Goal: Browse casually

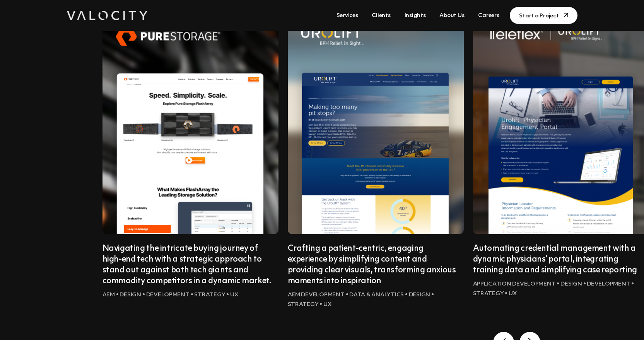
scroll to position [704, 0]
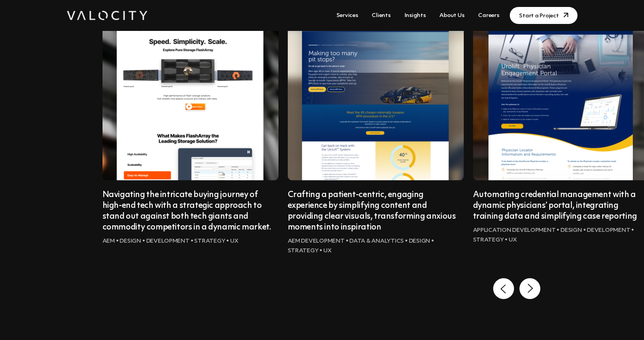
click at [504, 280] on 12 "Next slide" at bounding box center [529, 288] width 21 height 21
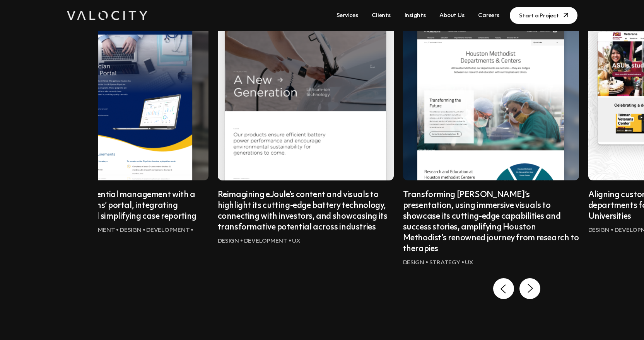
drag, startPoint x: 544, startPoint y: 169, endPoint x: 289, endPoint y: 166, distance: 255.1
click at [289, 166] on img "4 of 7" at bounding box center [306, 66] width 194 height 252
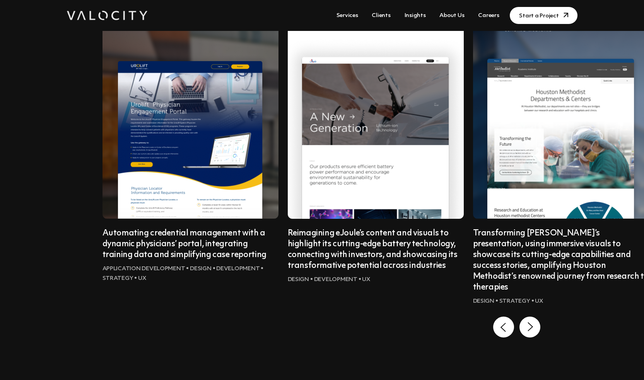
scroll to position [678, 0]
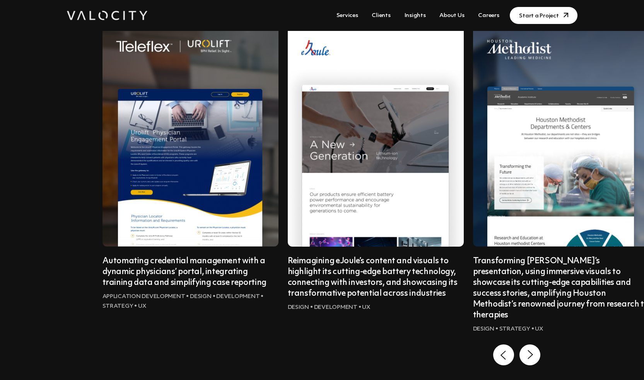
click at [504, 330] on 12 "Previous slide" at bounding box center [503, 354] width 21 height 21
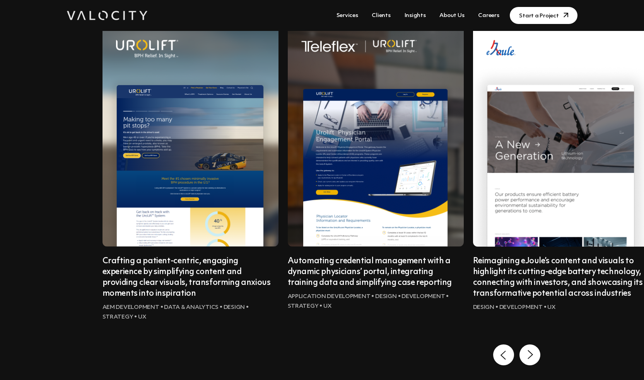
click at [504, 330] on 12 "Previous slide" at bounding box center [503, 354] width 21 height 21
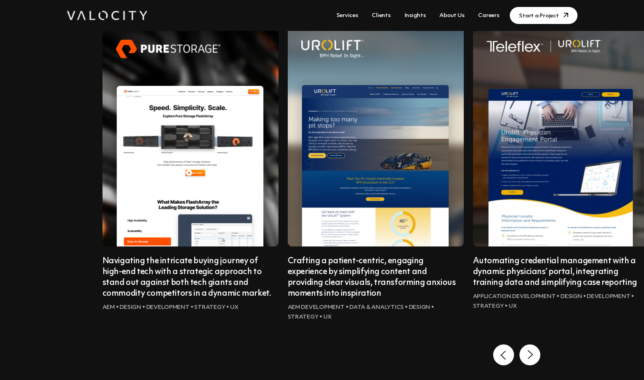
click at [504, 330] on 12 "Go to last slide" at bounding box center [503, 354] width 21 height 21
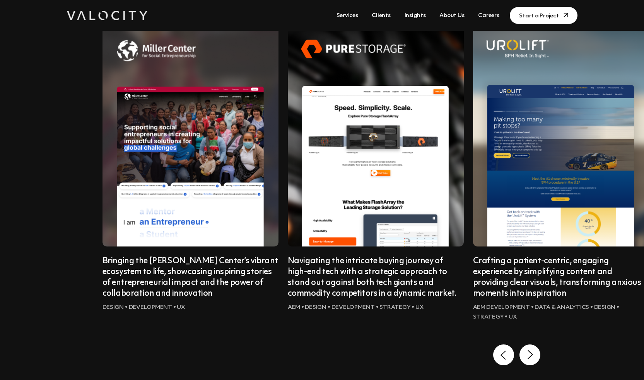
click at [504, 330] on 12 "Previous slide" at bounding box center [503, 354] width 21 height 21
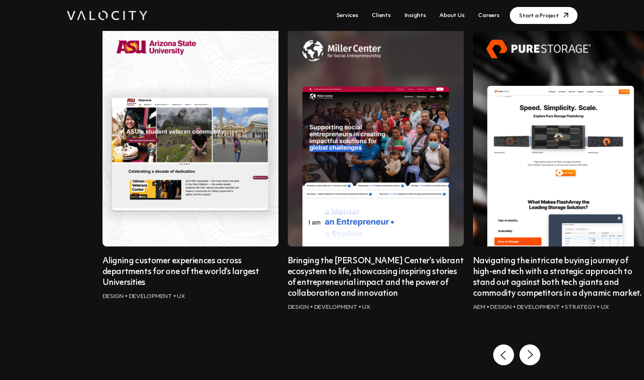
click at [504, 330] on 12 "Previous slide" at bounding box center [503, 354] width 21 height 21
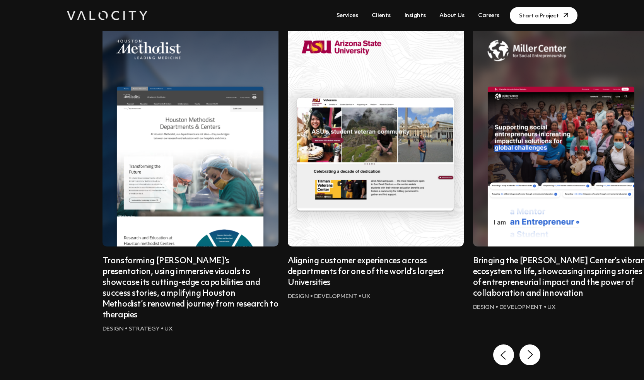
click at [504, 330] on 12 "Previous slide" at bounding box center [503, 354] width 21 height 21
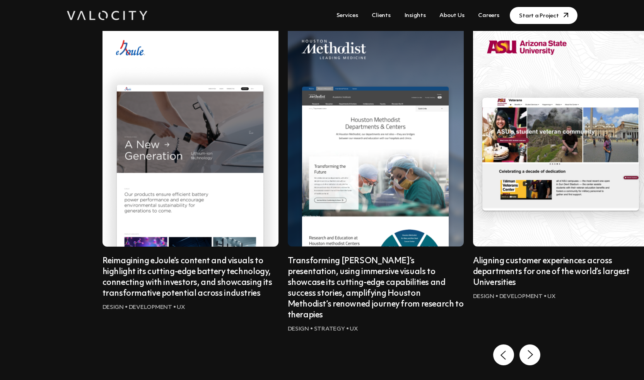
click at [504, 330] on 12 "Previous slide" at bounding box center [503, 354] width 21 height 21
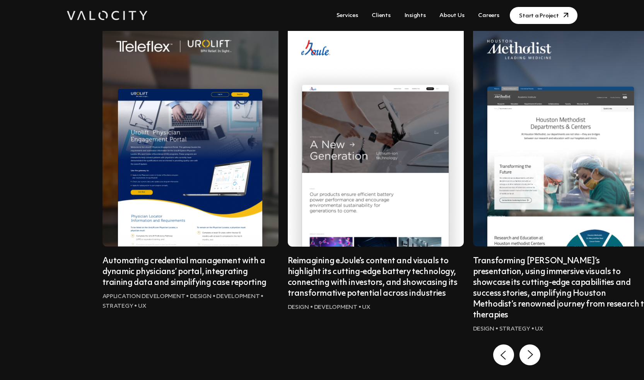
click at [504, 330] on 12 "Previous slide" at bounding box center [503, 354] width 21 height 21
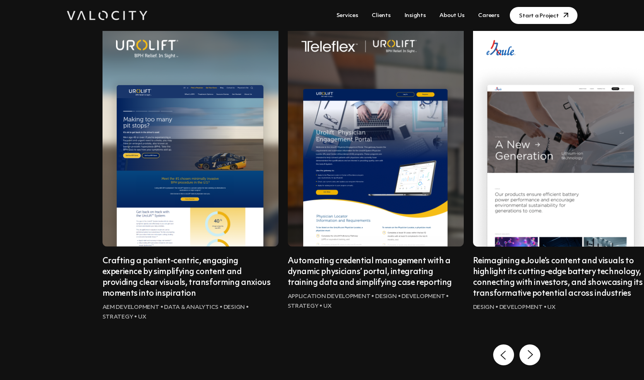
click at [504, 330] on 12 "Previous slide" at bounding box center [503, 354] width 21 height 21
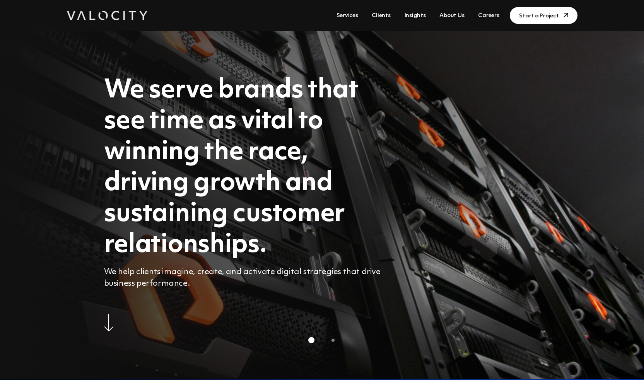
scroll to position [0, 0]
